Goal: Information Seeking & Learning: Learn about a topic

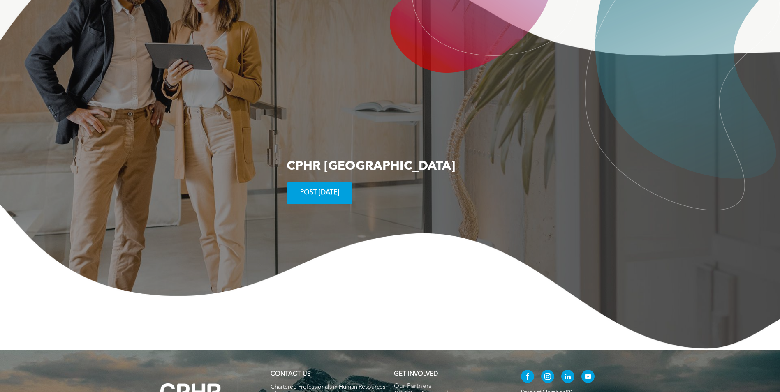
scroll to position [1244, 0]
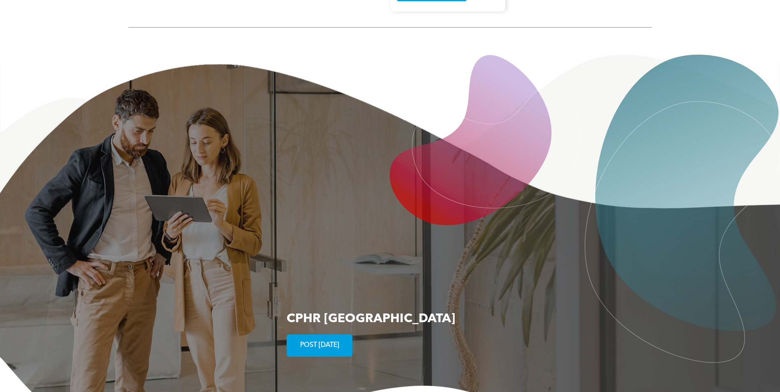
click at [318, 338] on span "POST TODAY" at bounding box center [319, 346] width 45 height 16
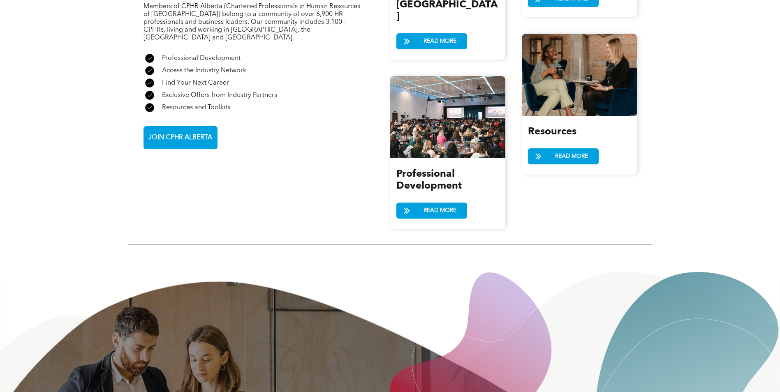
scroll to position [956, 0]
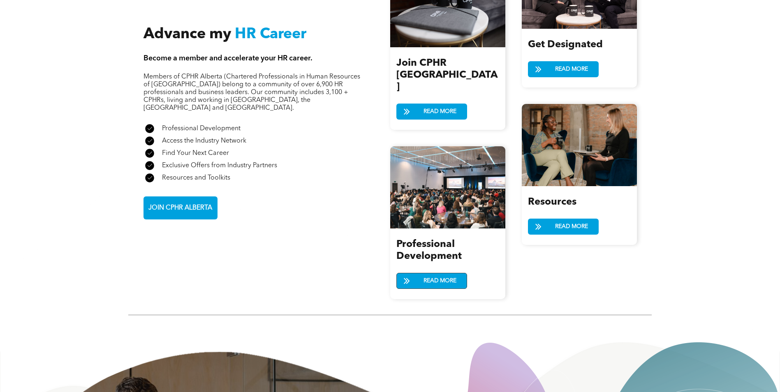
click at [439, 273] on span "READ MORE" at bounding box center [440, 280] width 39 height 15
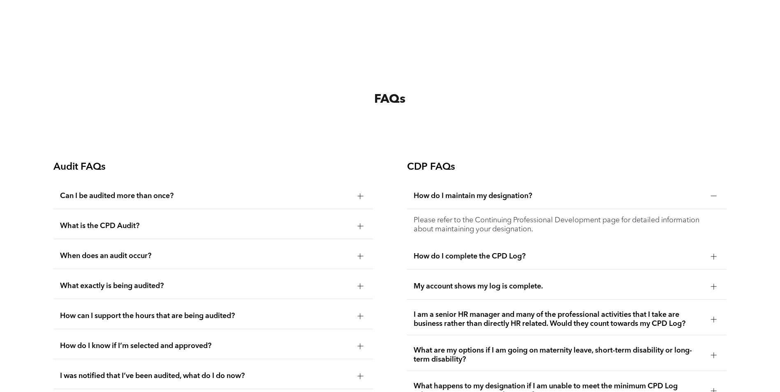
scroll to position [1439, 0]
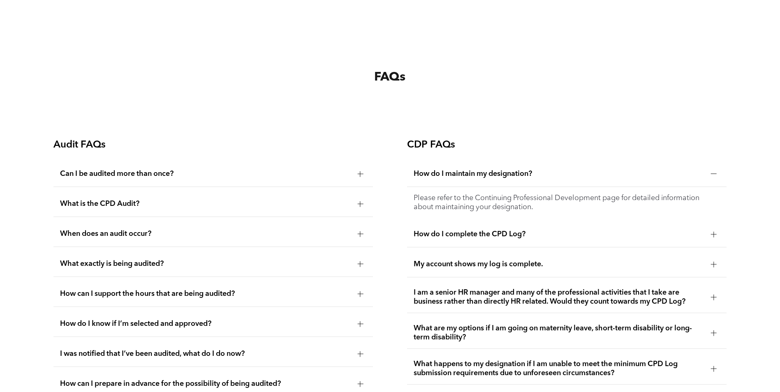
click at [236, 196] on div "What is the CPD Audit?" at bounding box center [213, 204] width 320 height 26
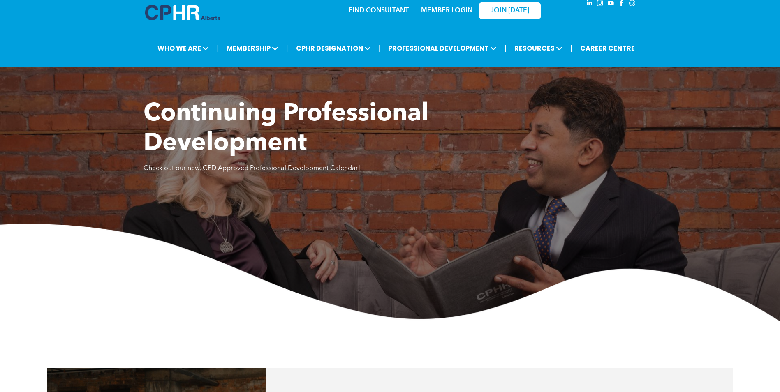
scroll to position [0, 0]
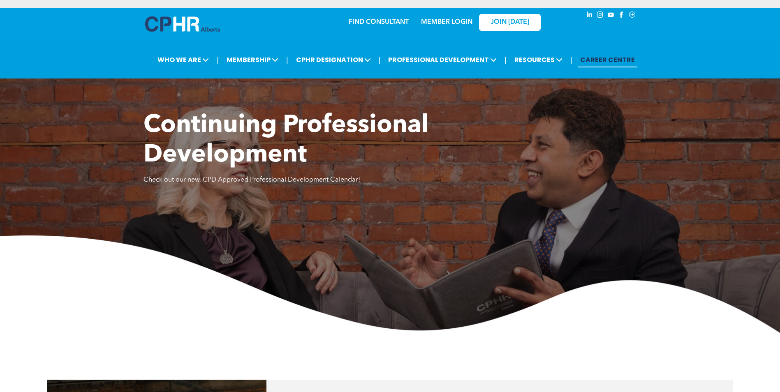
click at [599, 58] on link "CAREER CENTRE" at bounding box center [608, 59] width 60 height 15
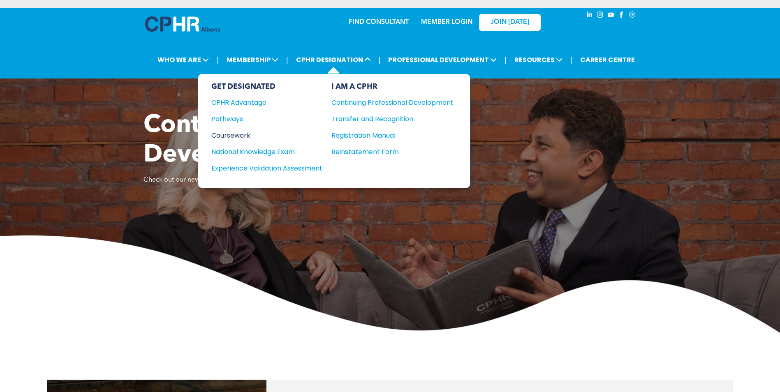
click at [238, 135] on div "Coursework" at bounding box center [261, 135] width 100 height 10
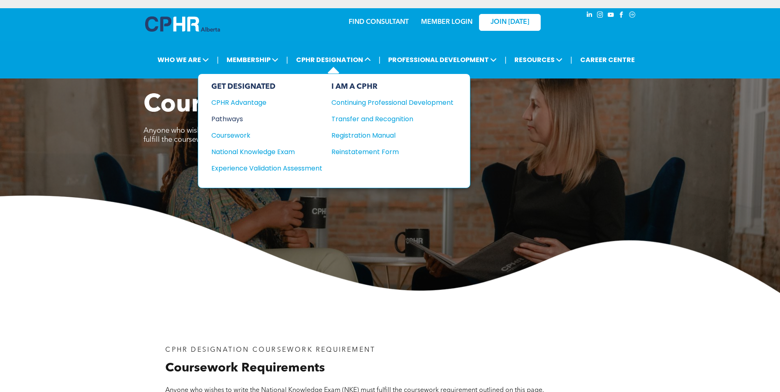
click at [238, 118] on div "Pathways" at bounding box center [261, 119] width 100 height 10
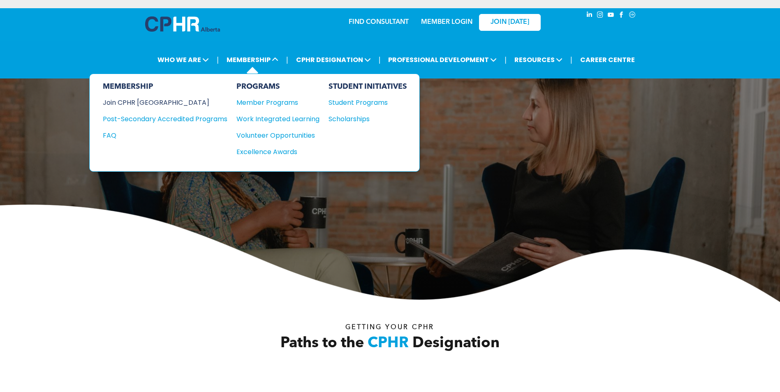
click at [132, 102] on div "Join CPHR [GEOGRAPHIC_DATA]" at bounding box center [159, 102] width 112 height 10
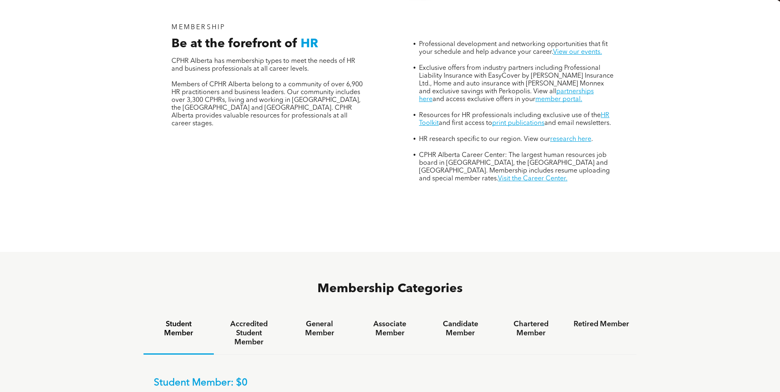
scroll to position [493, 0]
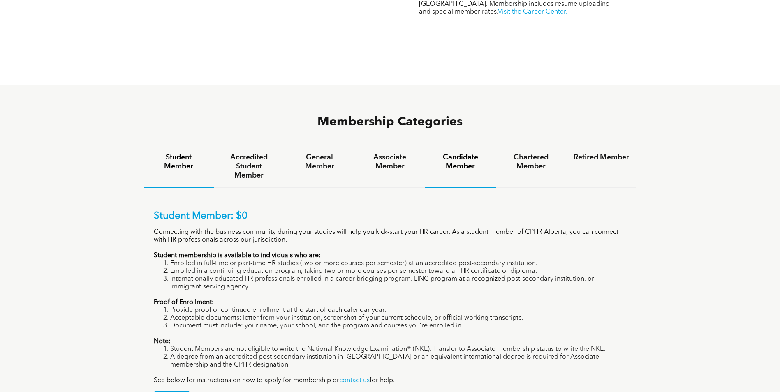
click at [468, 153] on h4 "Candidate Member" at bounding box center [461, 162] width 56 height 18
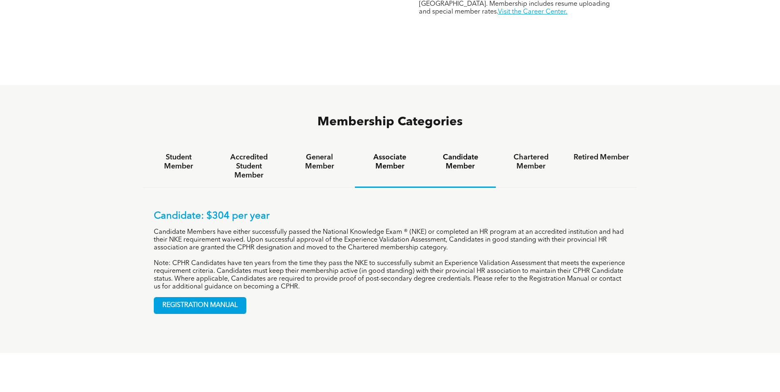
click at [394, 153] on h4 "Associate Member" at bounding box center [390, 162] width 56 height 18
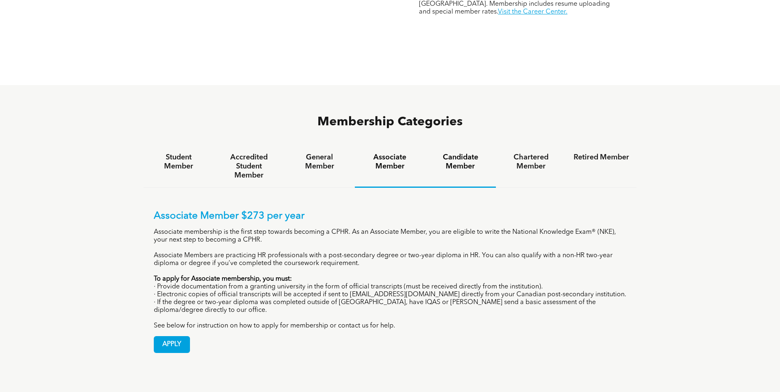
click at [459, 153] on h4 "Candidate Member" at bounding box center [461, 162] width 56 height 18
